Goal: Task Accomplishment & Management: Manage account settings

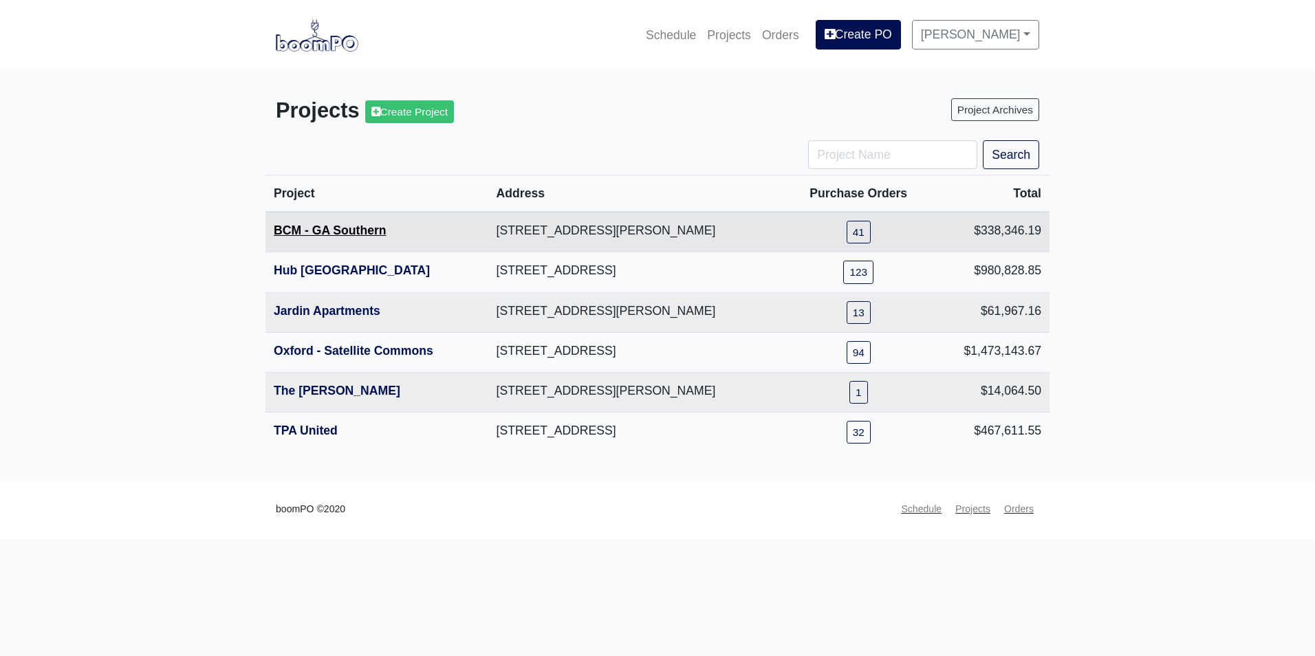
click at [307, 234] on link "BCM - GA Southern" at bounding box center [330, 230] width 113 height 14
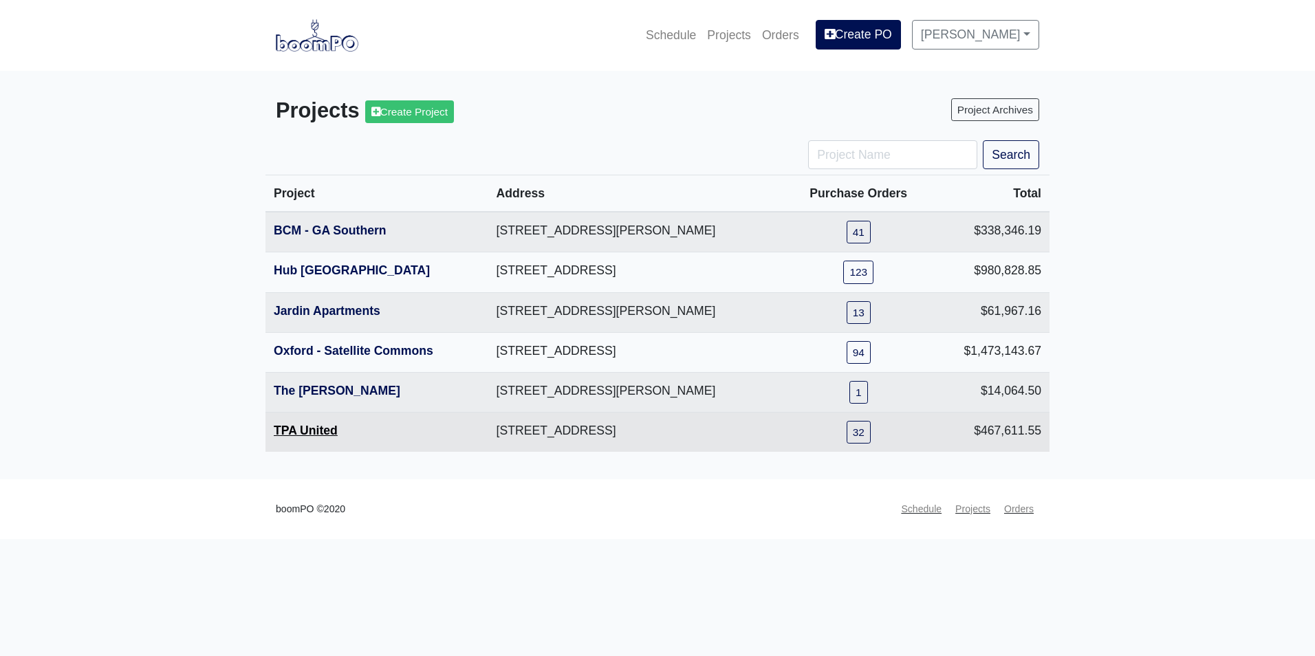
click at [312, 426] on link "TPA United" at bounding box center [306, 431] width 64 height 14
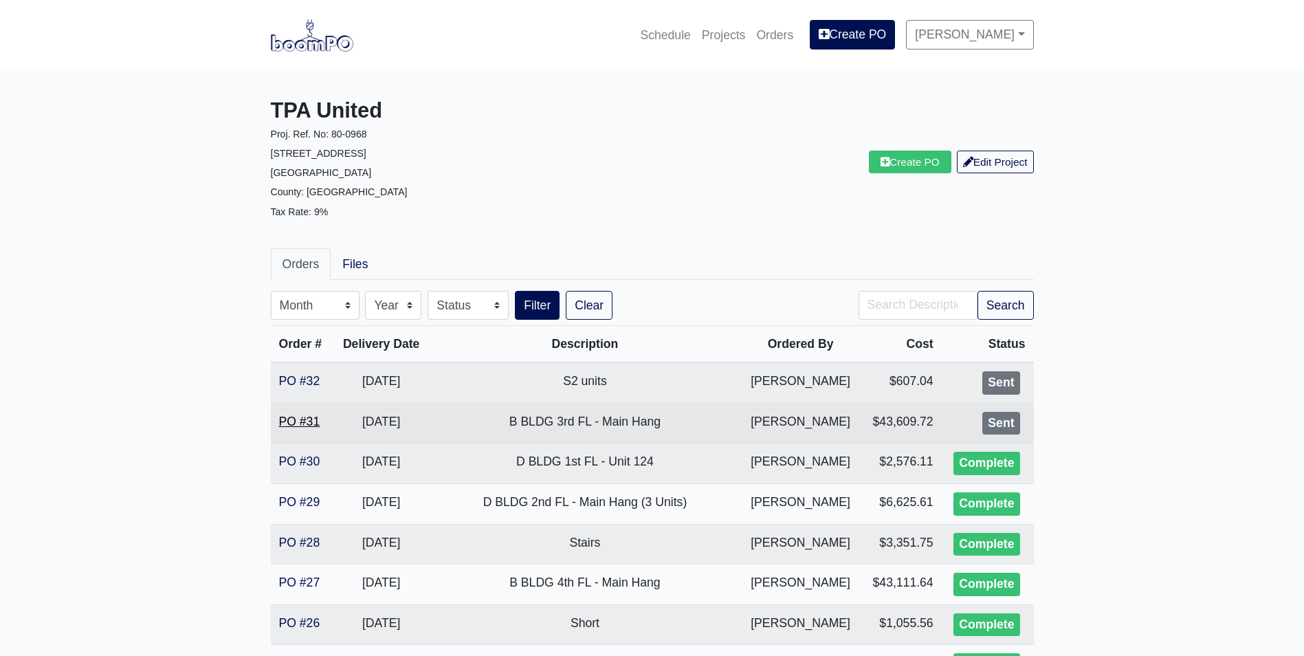
click at [298, 422] on link "PO #31" at bounding box center [299, 422] width 41 height 14
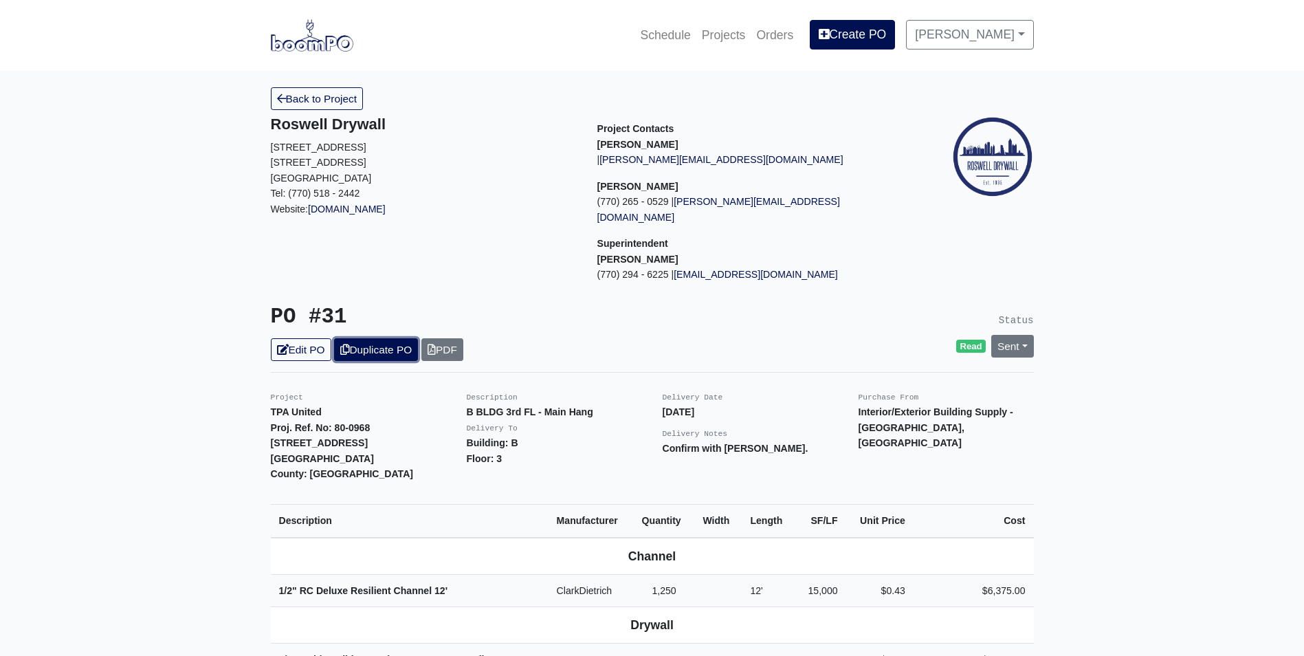
click at [370, 338] on link "Duplicate PO" at bounding box center [376, 349] width 84 height 23
click at [315, 338] on link "Edit PO" at bounding box center [301, 349] width 61 height 23
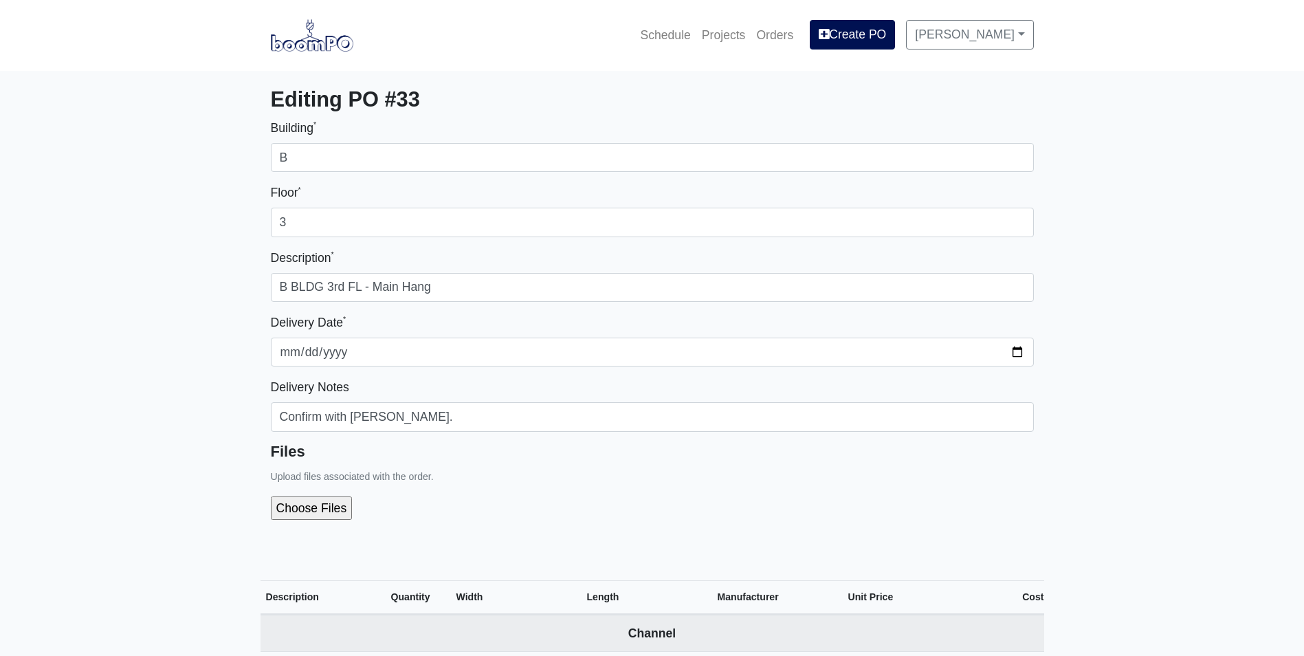
select select
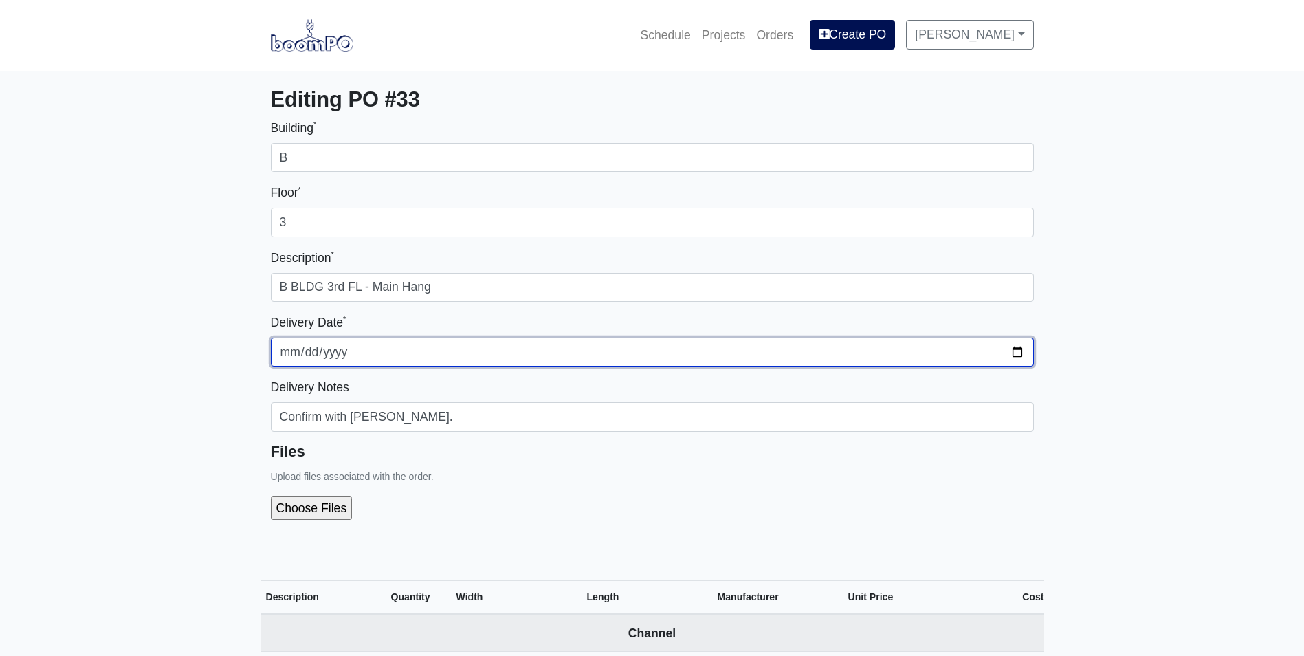
click at [1016, 350] on input "[DATE]" at bounding box center [652, 352] width 763 height 29
type input "[DATE]"
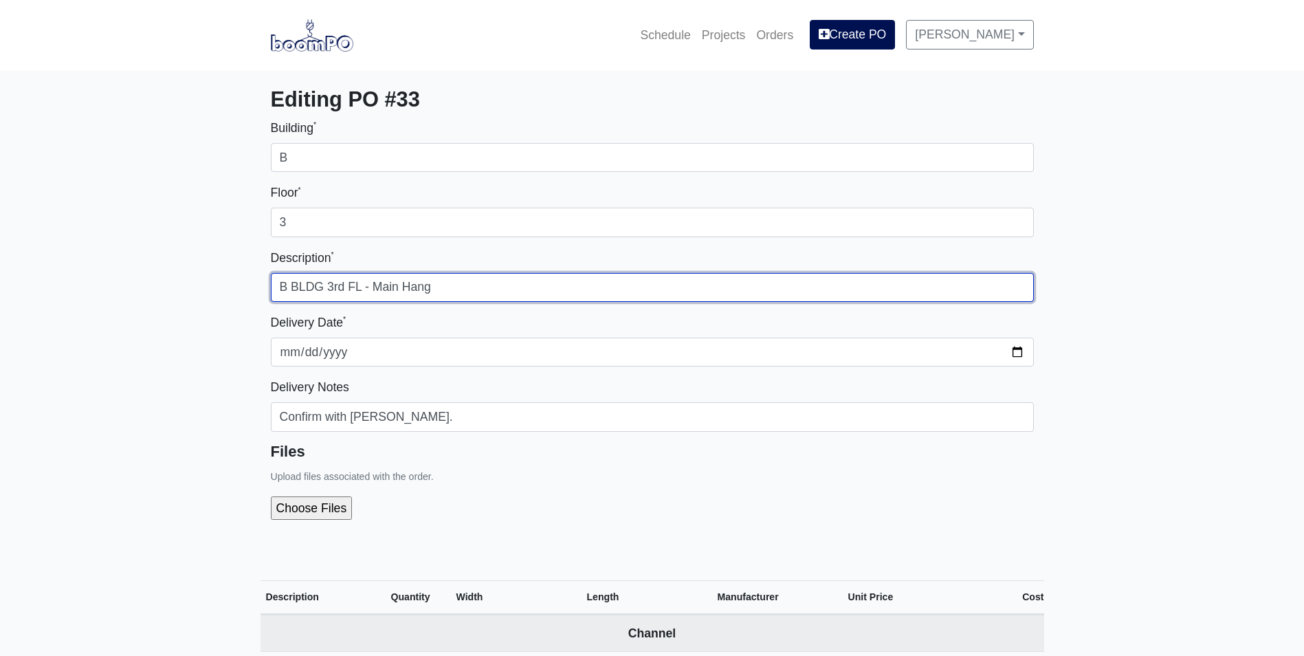
drag, startPoint x: 347, startPoint y: 287, endPoint x: 327, endPoint y: 287, distance: 19.9
click at [327, 287] on input "B BLDG 3rd FL - Main Hang" at bounding box center [652, 287] width 763 height 29
type input "B BLDG 2nd FL - Main Hang"
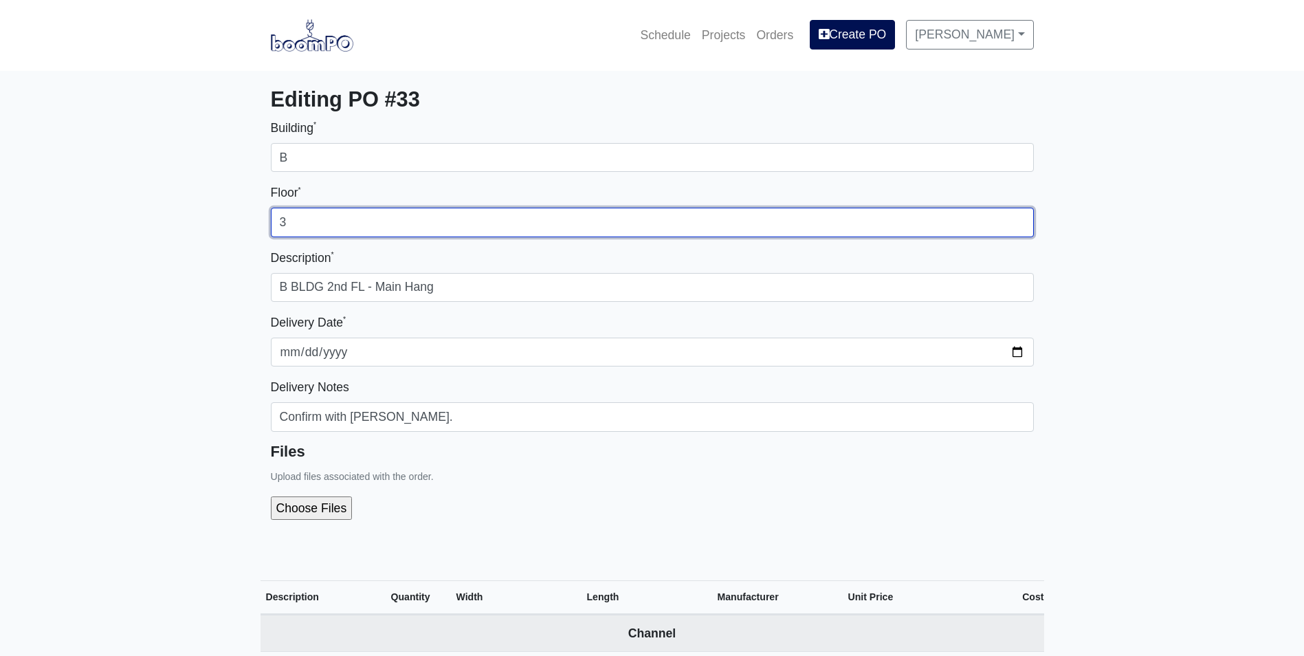
drag, startPoint x: 314, startPoint y: 226, endPoint x: 267, endPoint y: 232, distance: 47.2
type input "2"
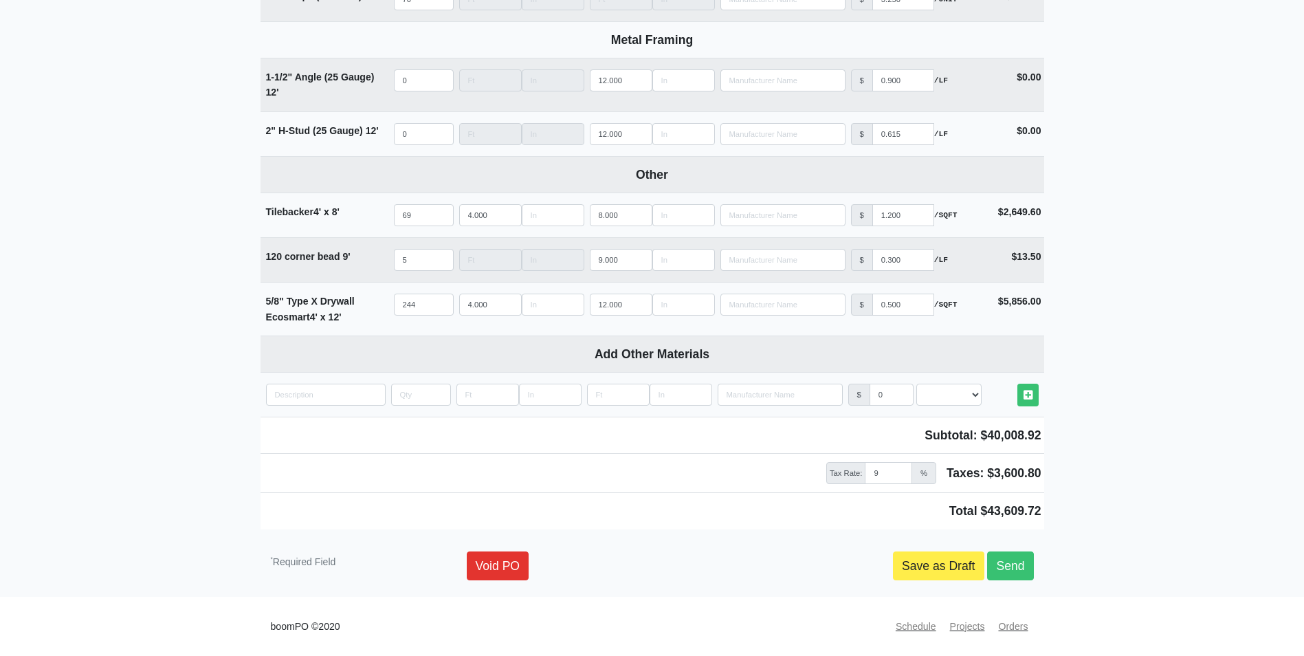
scroll to position [1446, 0]
click at [1029, 557] on link "Send" at bounding box center [1010, 565] width 46 height 29
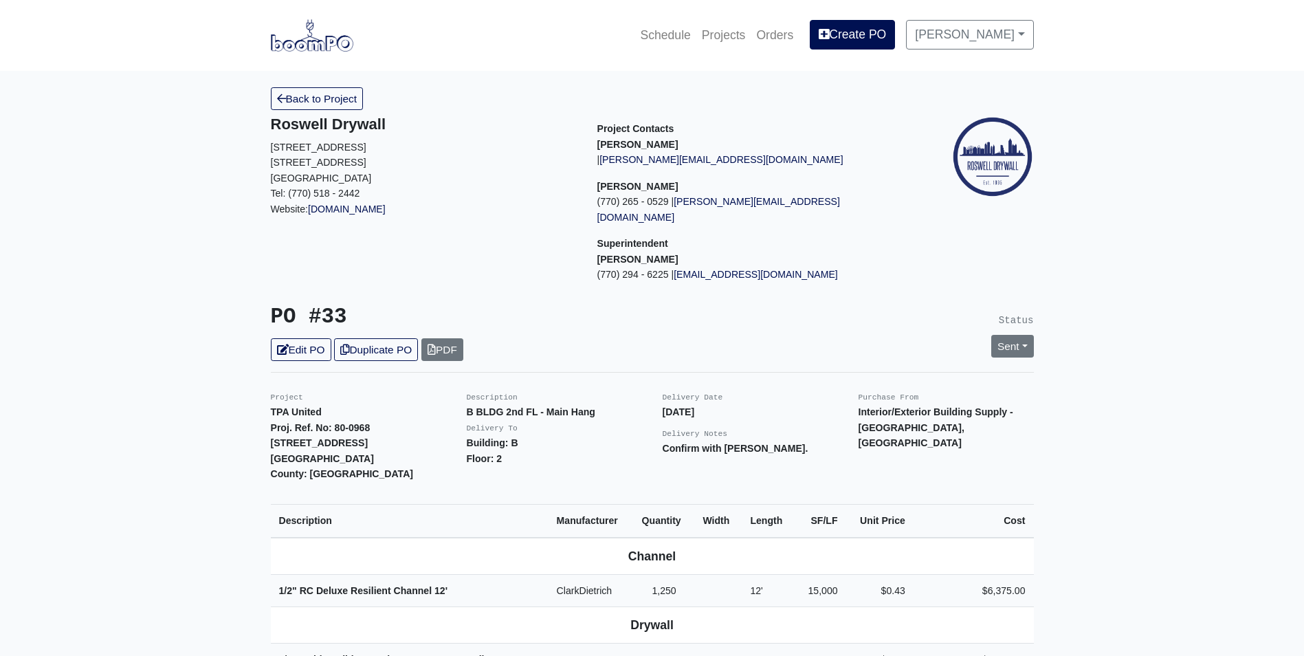
click at [295, 31] on img at bounding box center [312, 35] width 83 height 32
